Goal: Task Accomplishment & Management: Complete application form

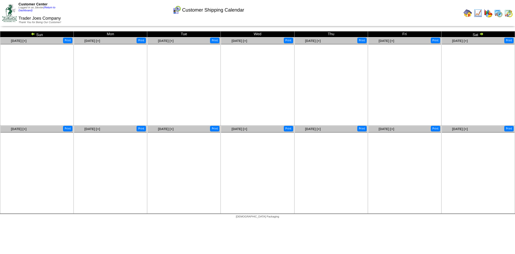
click at [465, 13] on img at bounding box center [468, 13] width 9 height 9
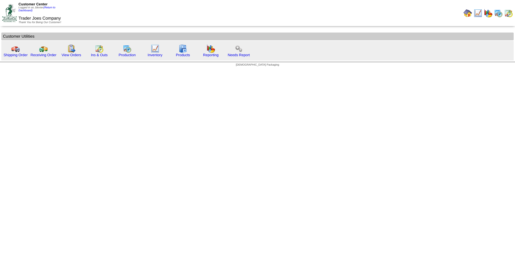
click at [54, 9] on link "(Return to Dashboard)" at bounding box center [37, 9] width 37 height 6
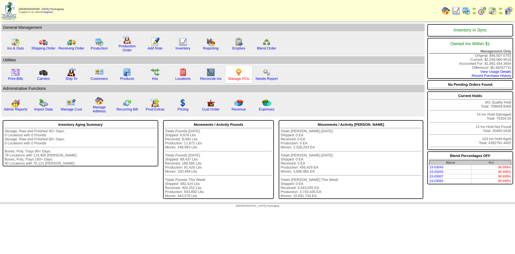
click at [236, 78] on link "Manage POs" at bounding box center [238, 78] width 21 height 4
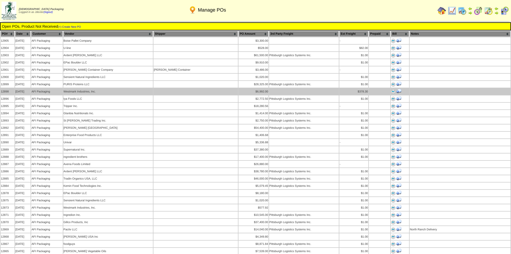
click at [392, 89] on img at bounding box center [393, 91] width 4 height 4
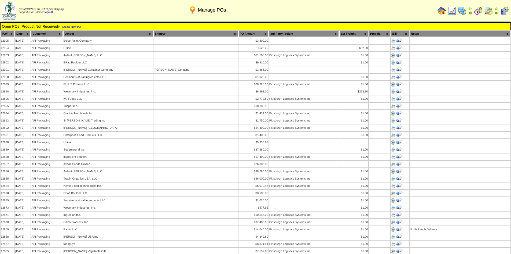
click at [495, 9] on img at bounding box center [497, 8] width 4 height 4
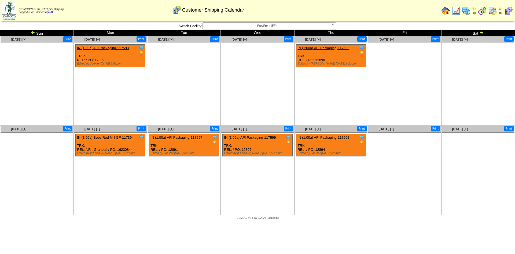
click at [285, 27] on span "FreeFrom (FF)" at bounding box center [267, 26] width 125 height 6
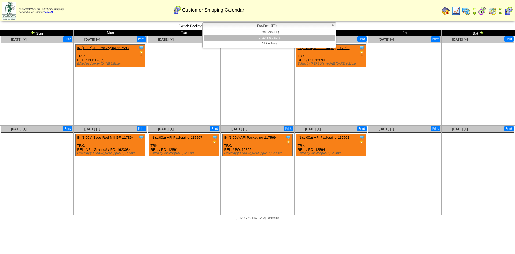
click at [283, 37] on li "GlutenFree (GF)" at bounding box center [270, 38] width 132 height 6
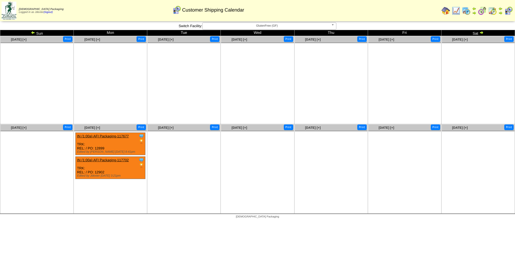
click at [31, 31] on img at bounding box center [33, 32] width 4 height 4
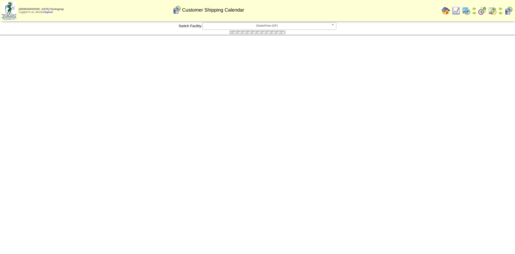
click at [31, 31] on div "**********" at bounding box center [257, 28] width 515 height 13
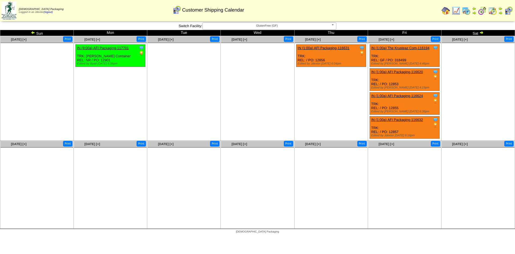
click at [31, 31] on img at bounding box center [33, 32] width 4 height 4
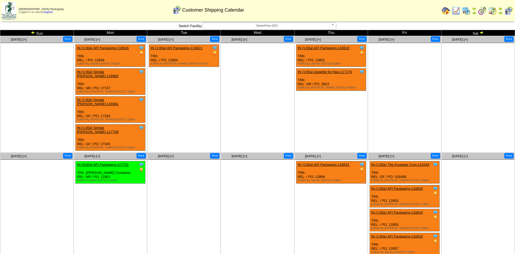
click at [31, 31] on img at bounding box center [33, 32] width 4 height 4
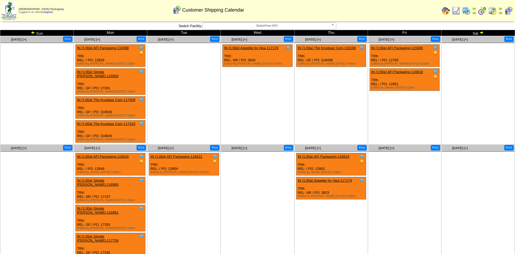
click at [33, 32] on img at bounding box center [33, 32] width 4 height 4
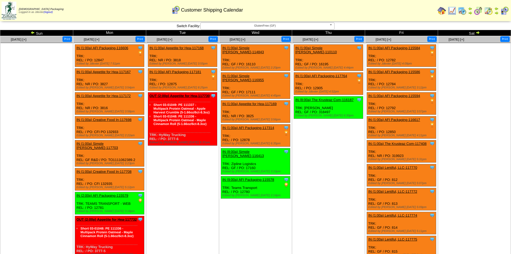
click at [33, 32] on img at bounding box center [33, 32] width 4 height 4
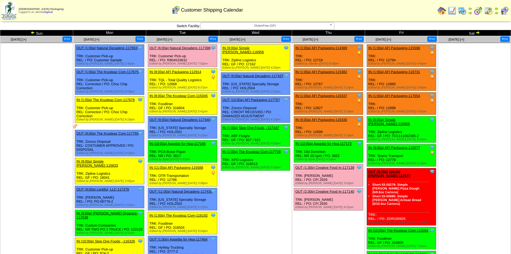
click at [405, 96] on link "IN (1:00a) AFI Packaging-117654" at bounding box center [394, 96] width 52 height 4
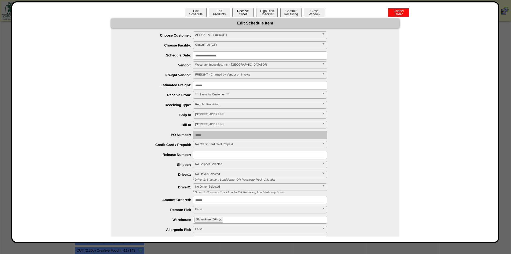
click at [241, 13] on button "Receive Order" at bounding box center [242, 12] width 21 height 9
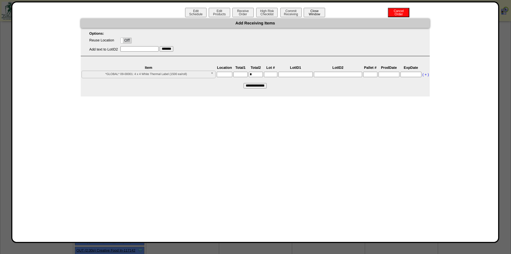
click at [320, 12] on button "Close Window" at bounding box center [314, 12] width 21 height 9
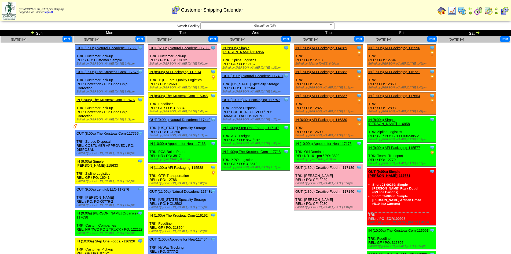
click at [403, 95] on link "IN (1:00a) AFI Packaging-117654" at bounding box center [394, 96] width 52 height 4
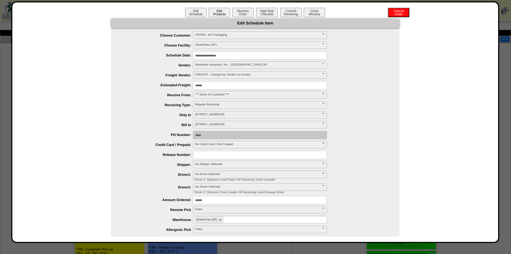
click at [223, 13] on button "Edit Products" at bounding box center [219, 12] width 21 height 9
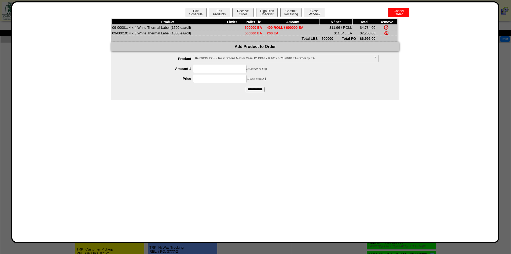
click at [319, 13] on button "Close Window" at bounding box center [314, 12] width 21 height 9
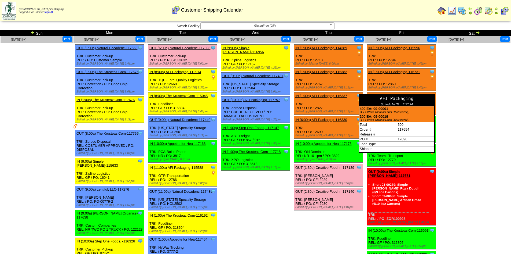
click at [433, 96] on div "AFI Packaging" at bounding box center [396, 98] width 75 height 8
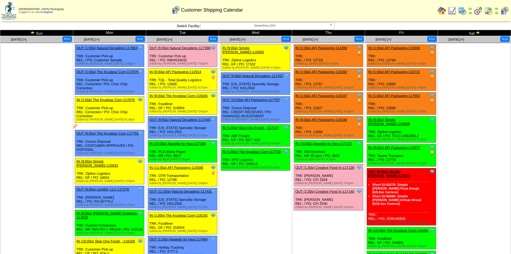
click at [409, 97] on link "IN (1:00a) AFI Packaging-117654" at bounding box center [394, 96] width 52 height 4
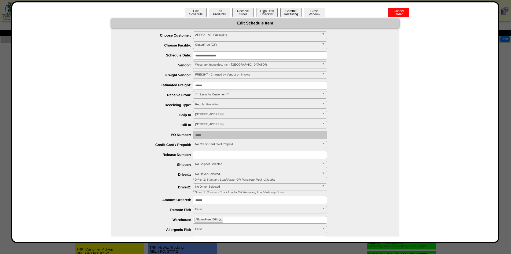
click at [288, 12] on button "Commit Receiving" at bounding box center [290, 12] width 21 height 9
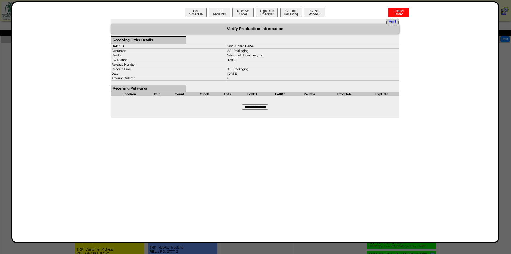
click at [318, 12] on button "Close Window" at bounding box center [314, 12] width 21 height 9
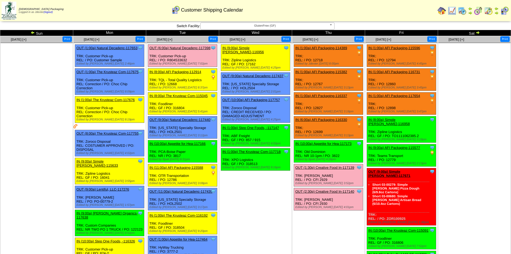
click at [442, 10] on img at bounding box center [442, 10] width 9 height 9
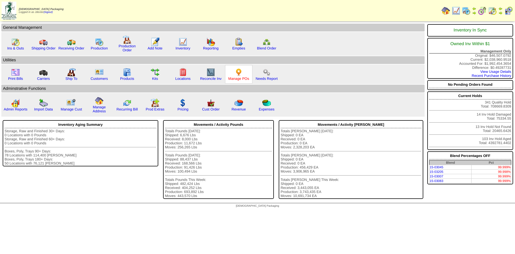
click at [240, 79] on link "Manage POs" at bounding box center [238, 78] width 21 height 4
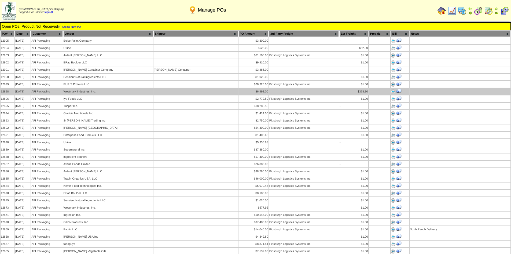
click at [393, 89] on img at bounding box center [393, 91] width 4 height 4
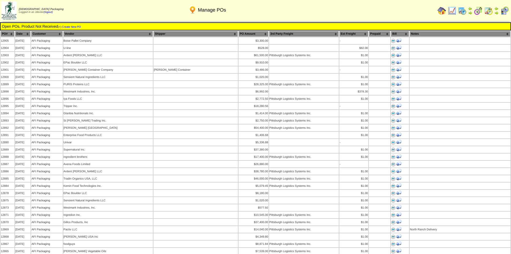
click at [440, 10] on img at bounding box center [442, 10] width 9 height 9
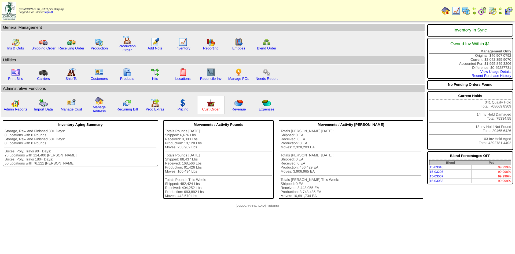
click at [207, 109] on link "Cust Order" at bounding box center [210, 109] width 17 height 4
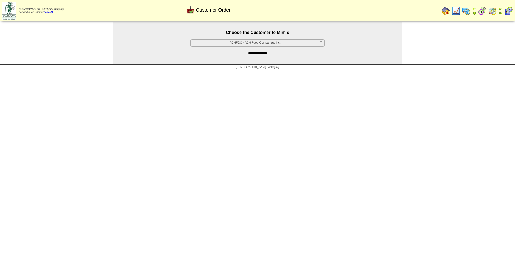
click at [265, 41] on span "ACHFOO - ACH Food Companies, Inc." at bounding box center [255, 42] width 125 height 6
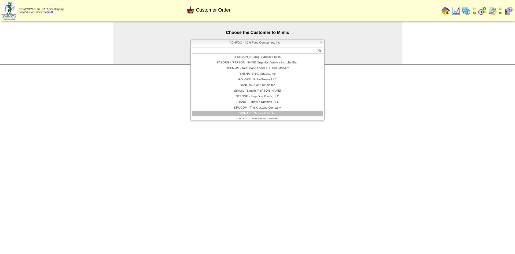
scroll to position [110, 0]
click at [271, 116] on li "TRAJOE - Trader Joes Company" at bounding box center [258, 116] width 132 height 6
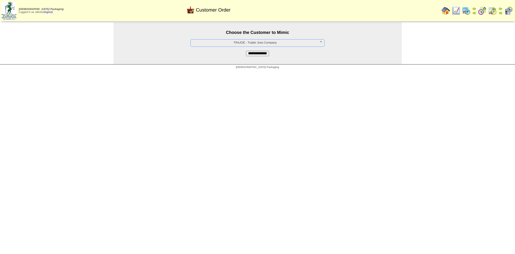
click at [262, 56] on input "**********" at bounding box center [257, 53] width 23 height 5
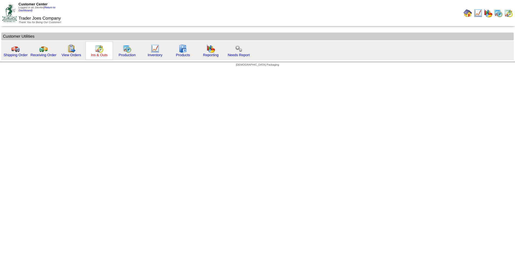
click at [104, 54] on link "Ins & Outs" at bounding box center [99, 55] width 17 height 4
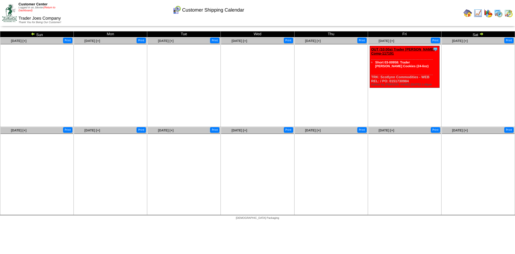
click at [51, 7] on link "(Return to Dashboard)" at bounding box center [37, 9] width 37 height 6
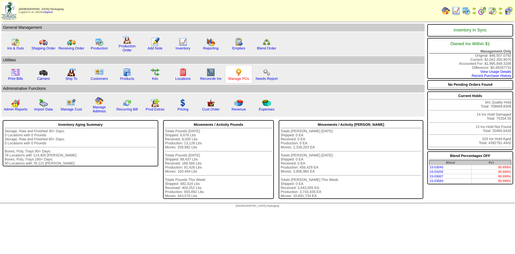
click at [243, 76] on div "Manage POs" at bounding box center [238, 74] width 27 height 19
click at [243, 79] on link "Manage POs" at bounding box center [238, 78] width 21 height 4
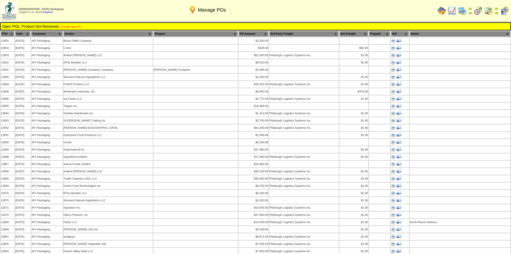
click link "(+) Create New PO"
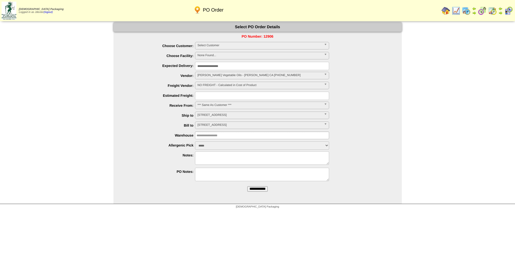
click at [220, 45] on span "Select Customer" at bounding box center [260, 45] width 125 height 6
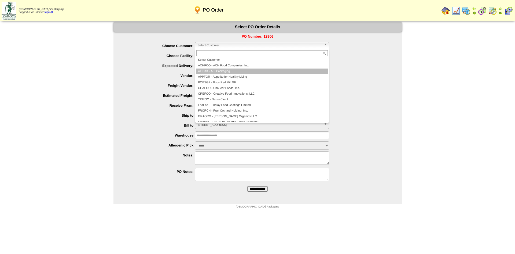
click at [225, 69] on li "AFIPAK - AFI Packaging" at bounding box center [262, 71] width 132 height 6
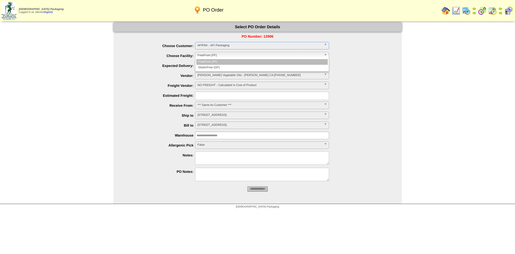
click at [218, 56] on span "FreeFrom (FF)" at bounding box center [260, 55] width 125 height 6
click at [216, 62] on li "FreeFrom (FF)" at bounding box center [262, 62] width 132 height 6
click at [219, 64] on input "**********" at bounding box center [262, 66] width 134 height 8
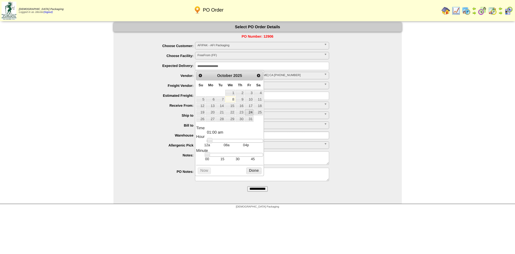
click at [248, 111] on link "24" at bounding box center [249, 112] width 9 height 6
click at [242, 119] on link "30" at bounding box center [240, 119] width 9 height 6
type input "**********"
click at [254, 173] on button "Done" at bounding box center [253, 170] width 15 height 7
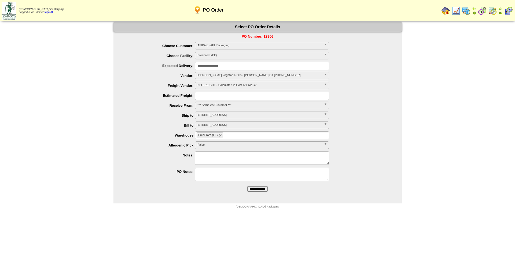
click at [232, 76] on span "Adams Vegetable Oils - Arbuckle CA 530-513-9107" at bounding box center [260, 75] width 125 height 6
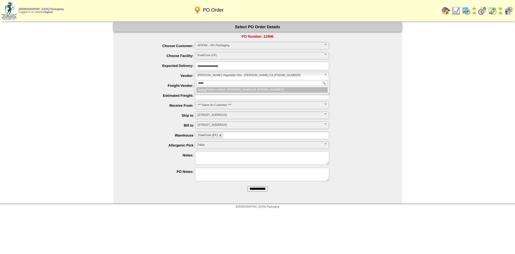
type input "*****"
click at [240, 89] on li "Avena Foods Limited - Regina SK 306-537-3877" at bounding box center [262, 90] width 132 height 6
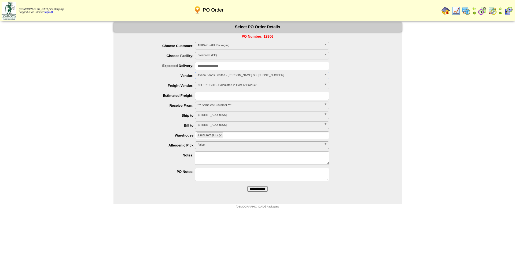
click at [226, 84] on span "NO FREIGHT - Calculated in Cost of Product" at bounding box center [260, 85] width 125 height 6
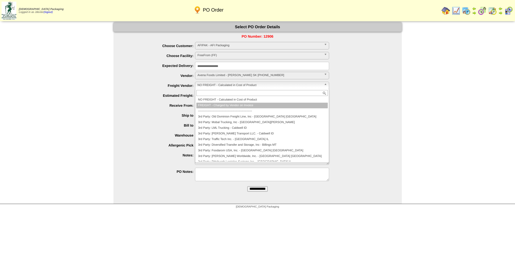
click at [225, 104] on li "FREIGHT - Charged by Vendor on Invoice" at bounding box center [262, 106] width 132 height 6
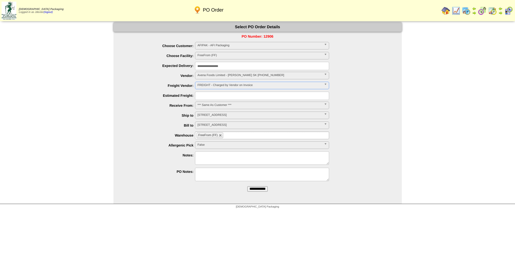
click at [217, 96] on input "text" at bounding box center [262, 96] width 134 height 8
type input "*******"
click at [380, 100] on div "*******" at bounding box center [263, 96] width 278 height 8
click at [259, 187] on input "**********" at bounding box center [257, 188] width 20 height 5
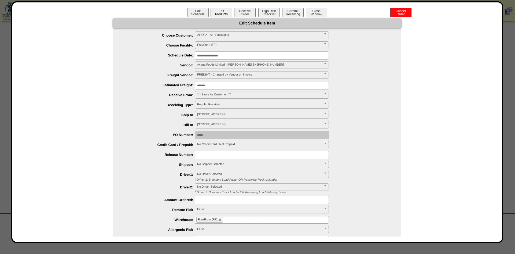
click at [224, 12] on button "Edit Products" at bounding box center [221, 12] width 21 height 9
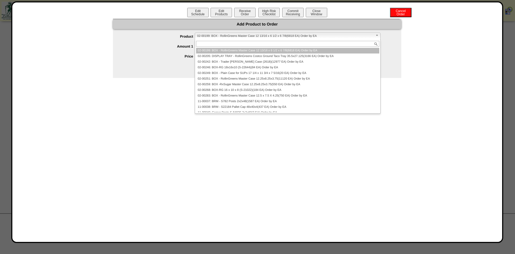
click at [221, 36] on span "02-00199: BOX - RollinGreens Master Case 12 13/16 x 6 1/2 x 6 7/8(6818 EA) Orde…" at bounding box center [285, 36] width 176 height 6
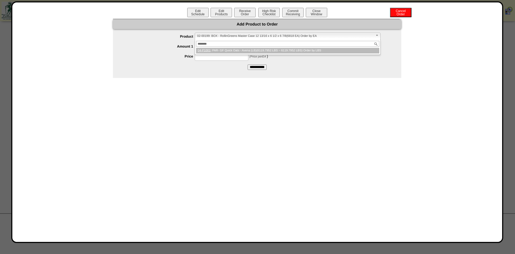
type input "********"
click at [257, 50] on li "04-P1001 : PAR- GF Quick Oats - Avena (LB)(6119.7952 LBS ~ 6119.7952 LBS) Order…" at bounding box center [287, 51] width 183 height 6
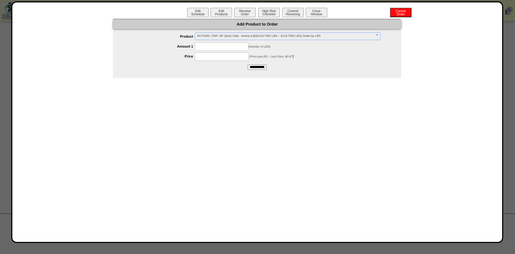
click at [335, 67] on form "**********" at bounding box center [257, 50] width 288 height 37
click at [235, 46] on input at bounding box center [222, 46] width 54 height 8
type input "****"
click at [213, 57] on input at bounding box center [222, 56] width 54 height 8
click at [213, 54] on input at bounding box center [222, 56] width 54 height 8
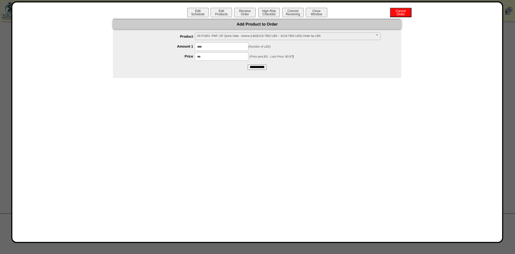
type input "***"
click at [236, 108] on div "**********" at bounding box center [257, 122] width 479 height 228
click at [265, 68] on input "**********" at bounding box center [257, 66] width 19 height 5
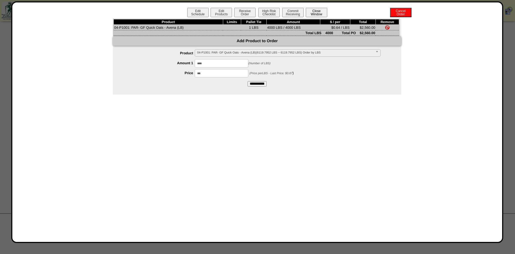
click at [322, 11] on button "Close Window" at bounding box center [316, 12] width 21 height 9
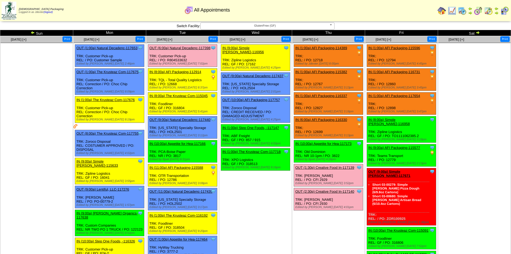
click at [440, 11] on img at bounding box center [442, 10] width 9 height 9
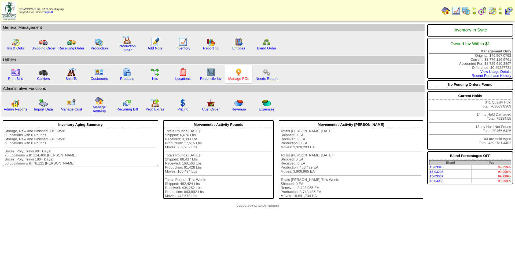
click at [240, 77] on link "Manage POs" at bounding box center [238, 78] width 21 height 4
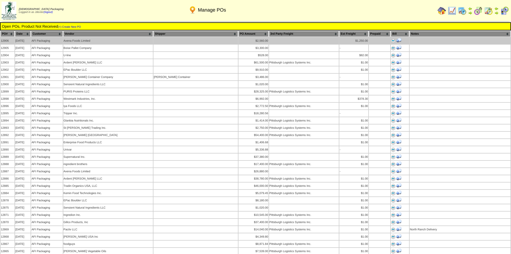
click at [393, 39] on img at bounding box center [393, 41] width 4 height 4
